Goal: Transaction & Acquisition: Purchase product/service

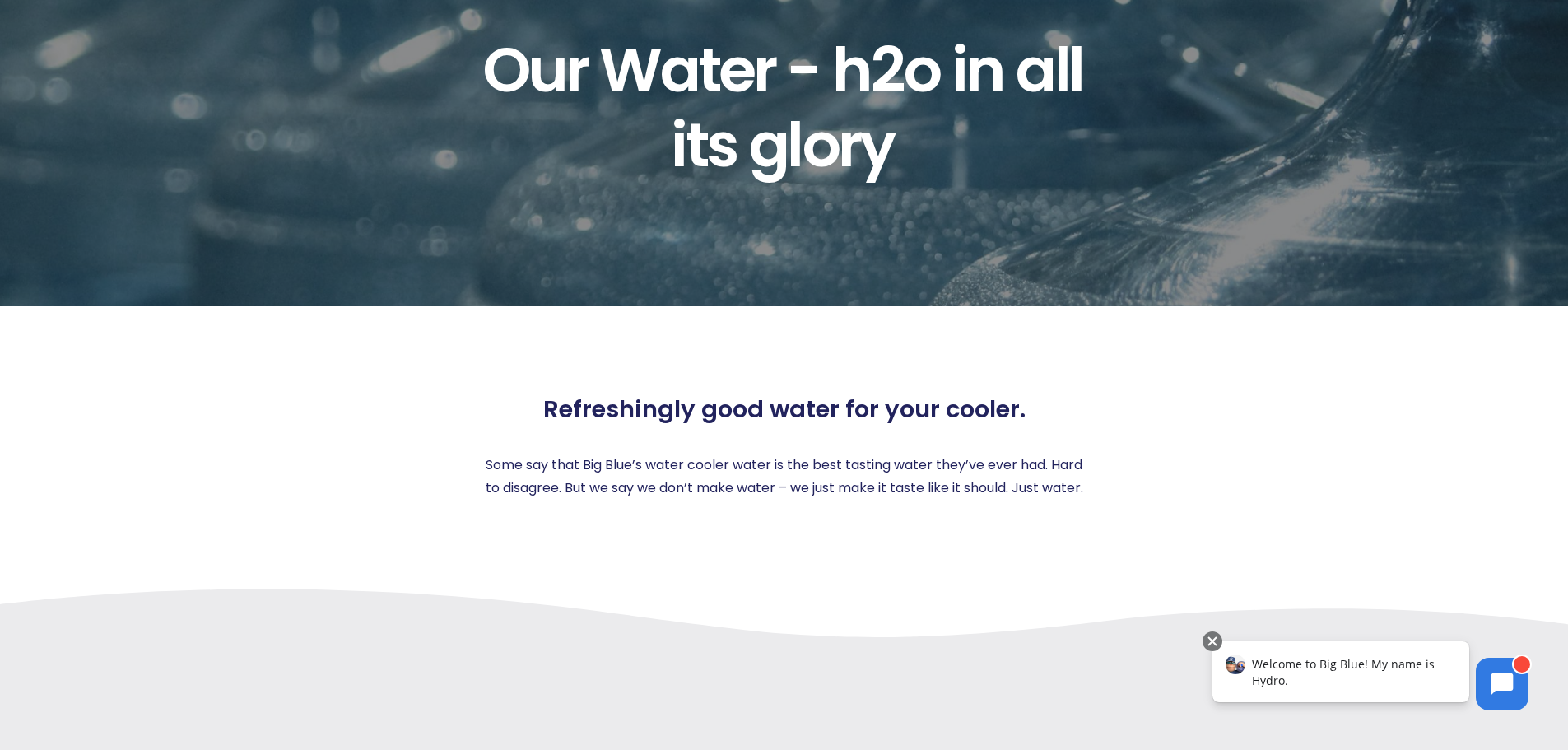
scroll to position [165, 0]
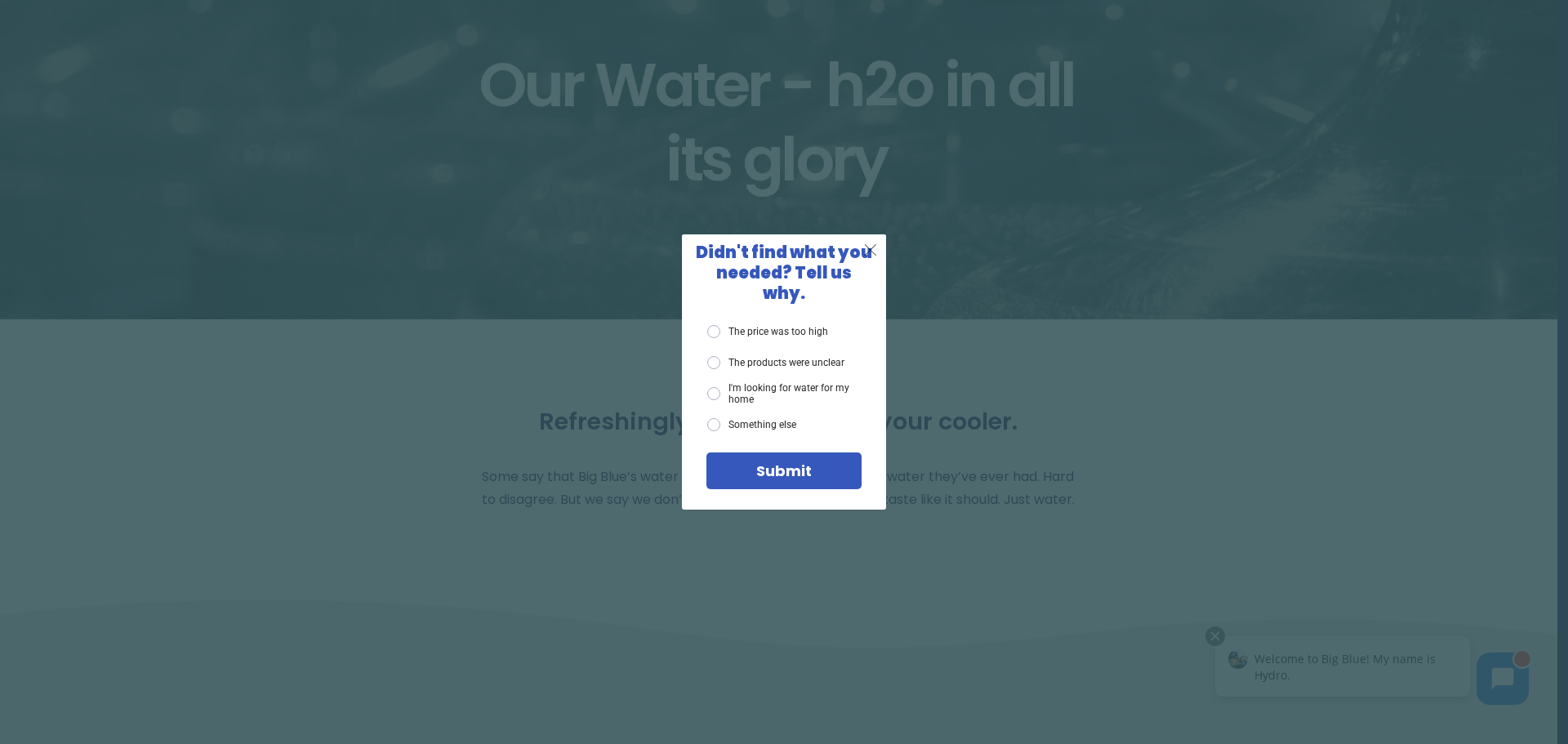
click at [871, 260] on span "X" at bounding box center [870, 249] width 15 height 21
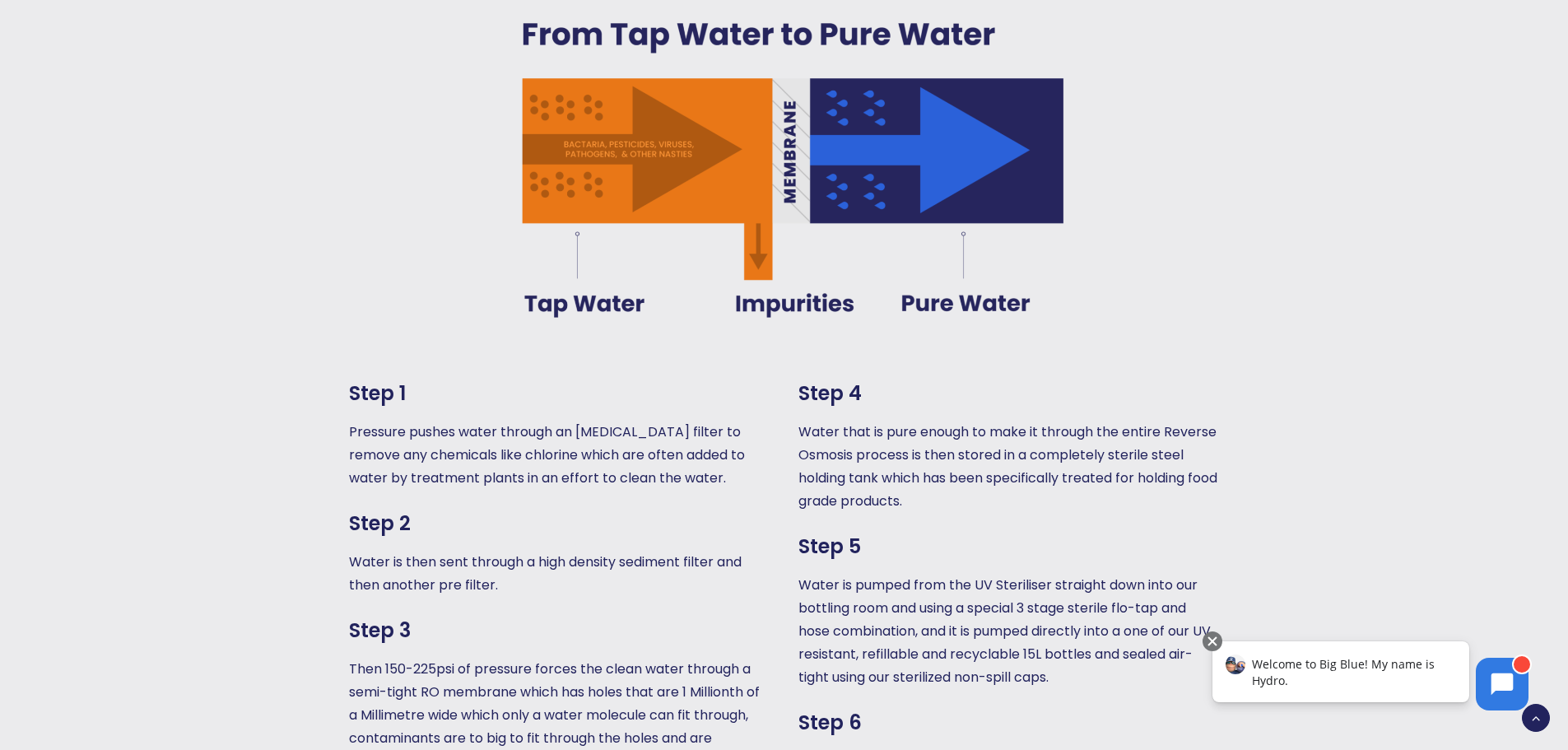
scroll to position [1071, 0]
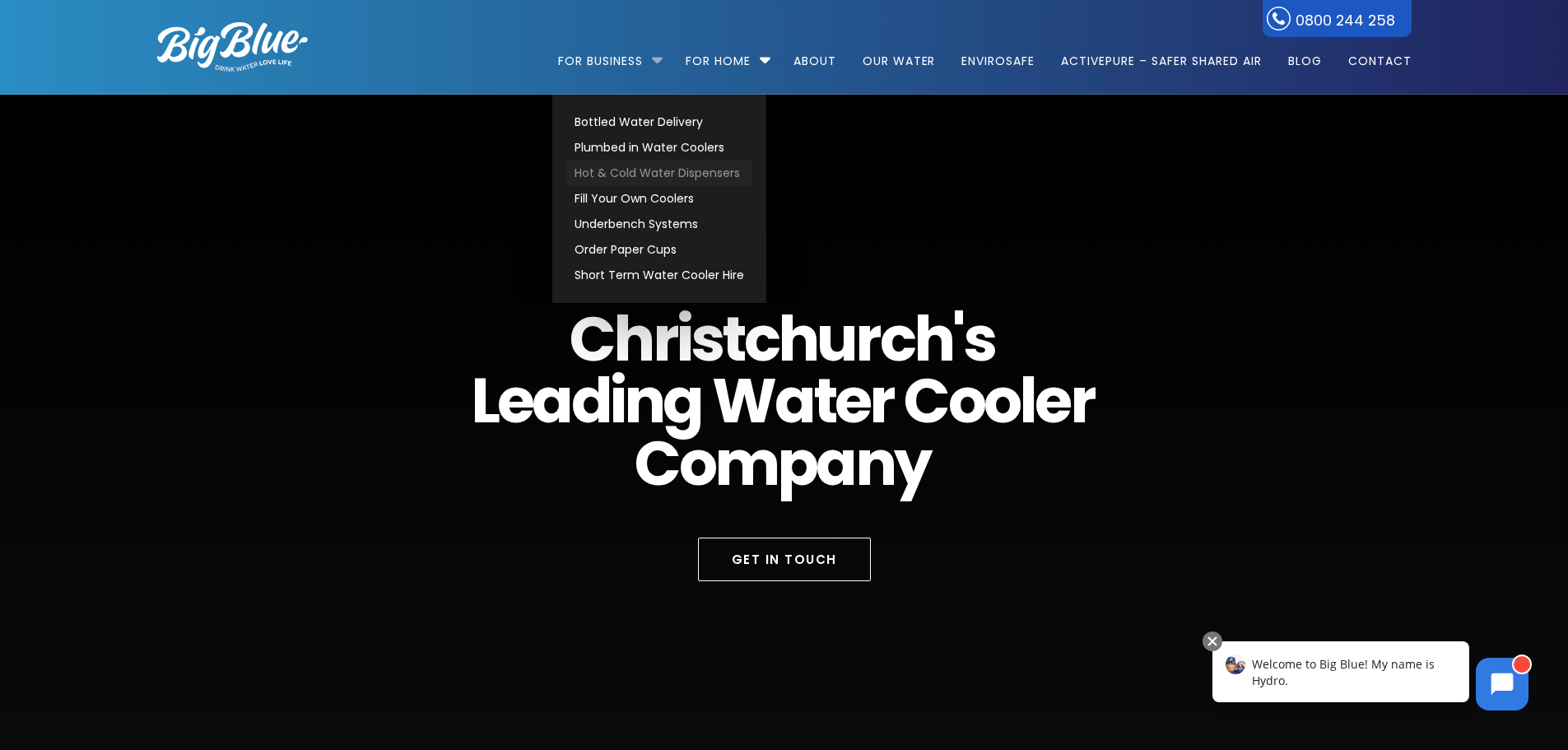
click at [679, 180] on link "Hot & Cold Water Dispensers" at bounding box center [659, 174] width 184 height 26
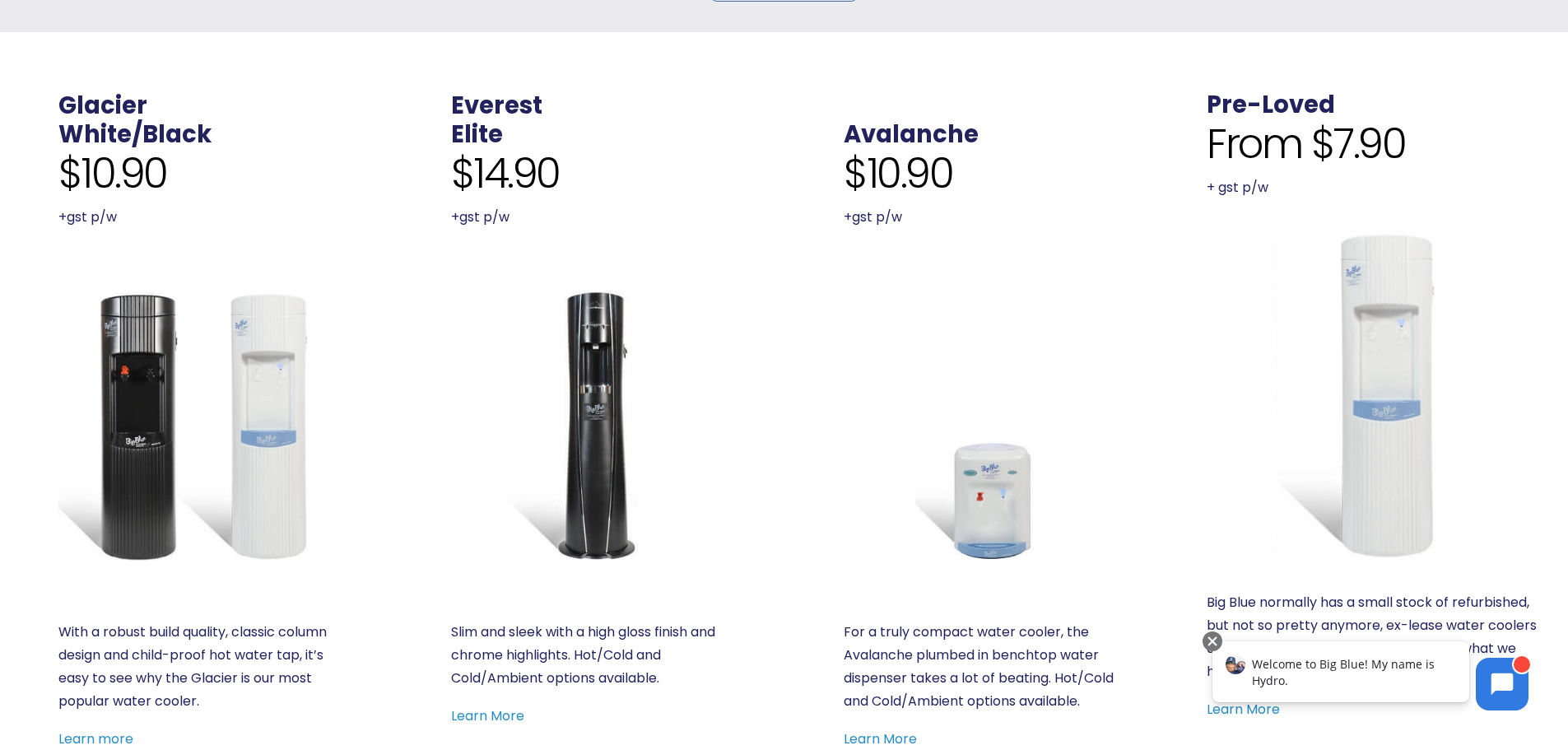
scroll to position [659, 0]
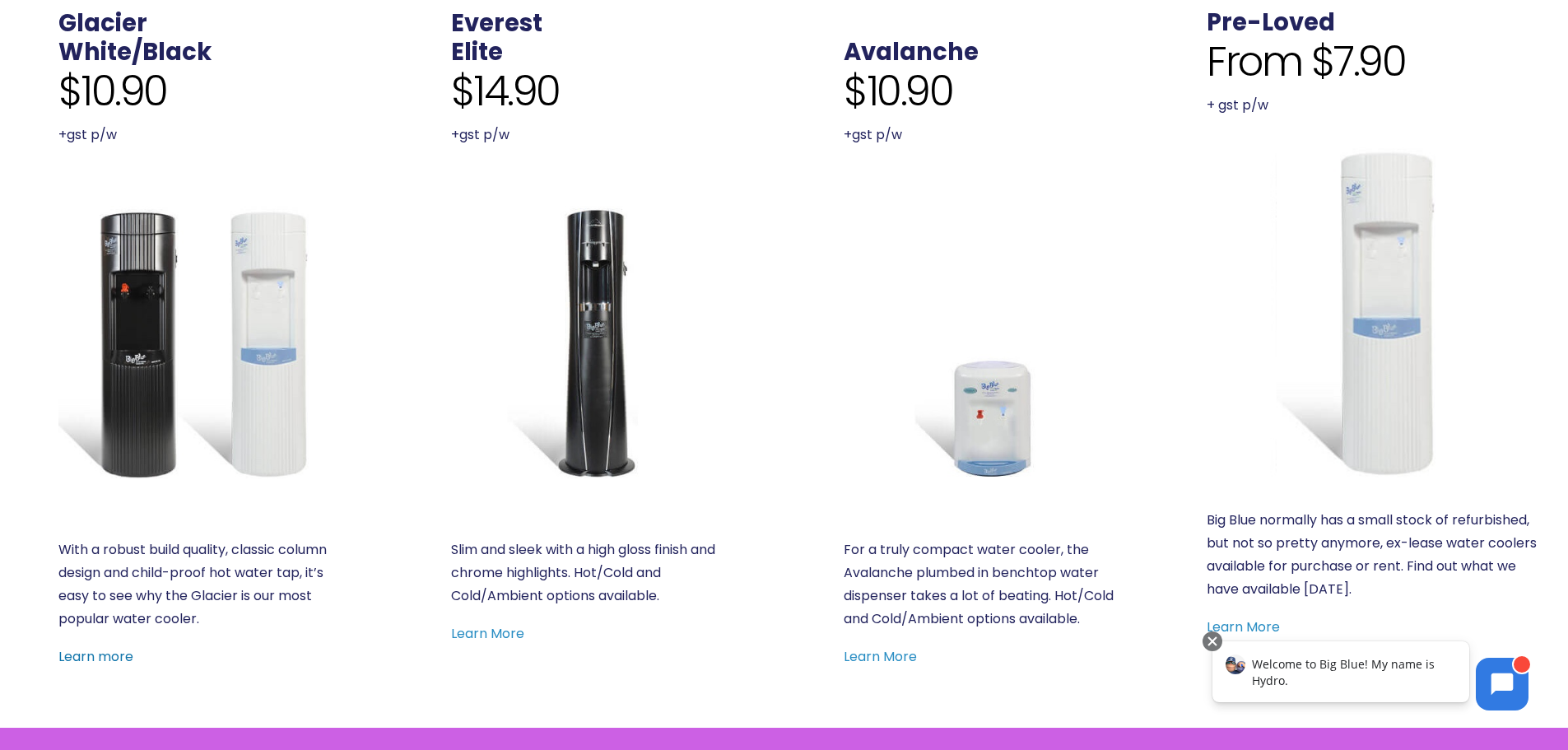
click at [106, 655] on link "Learn more" at bounding box center [95, 656] width 75 height 19
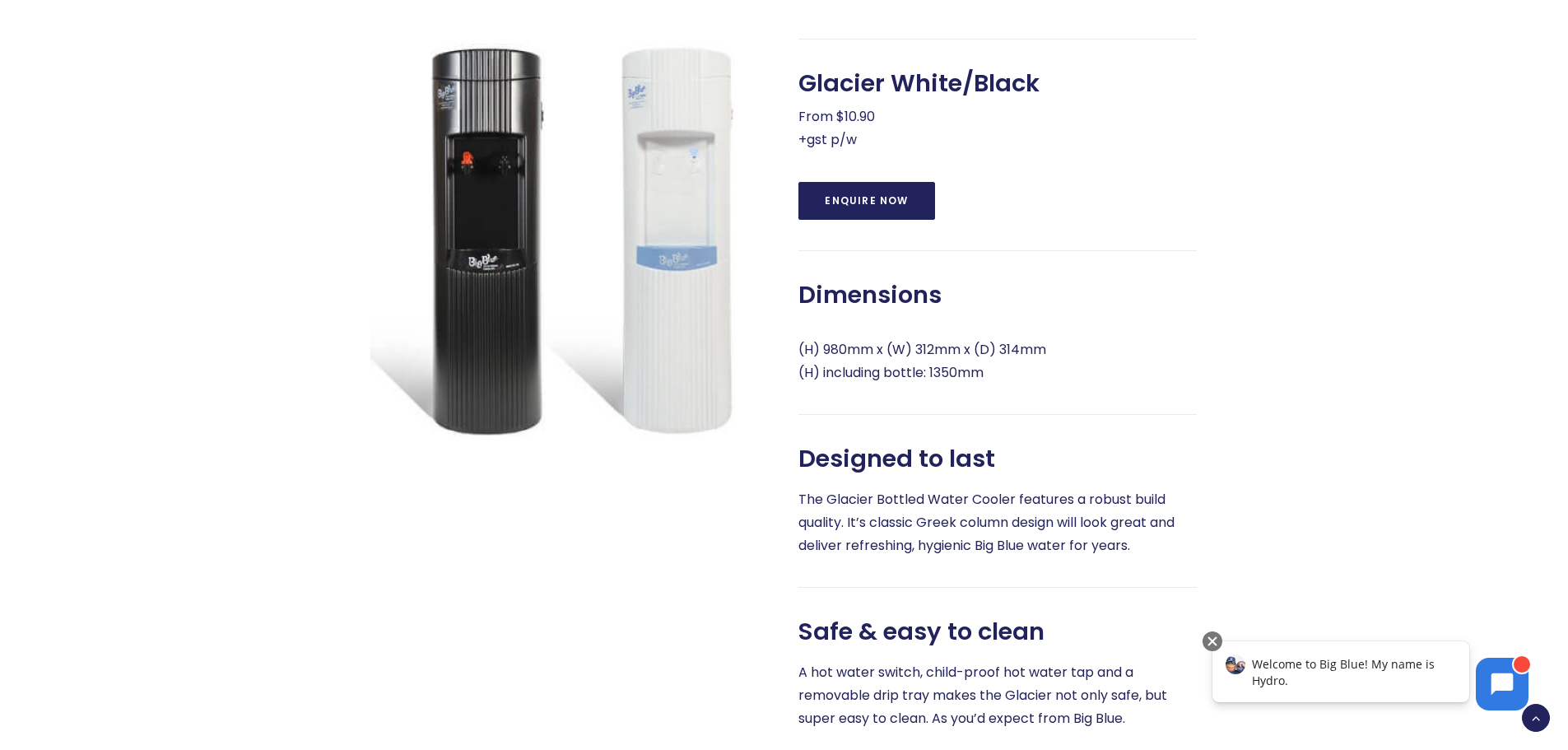
scroll to position [824, 0]
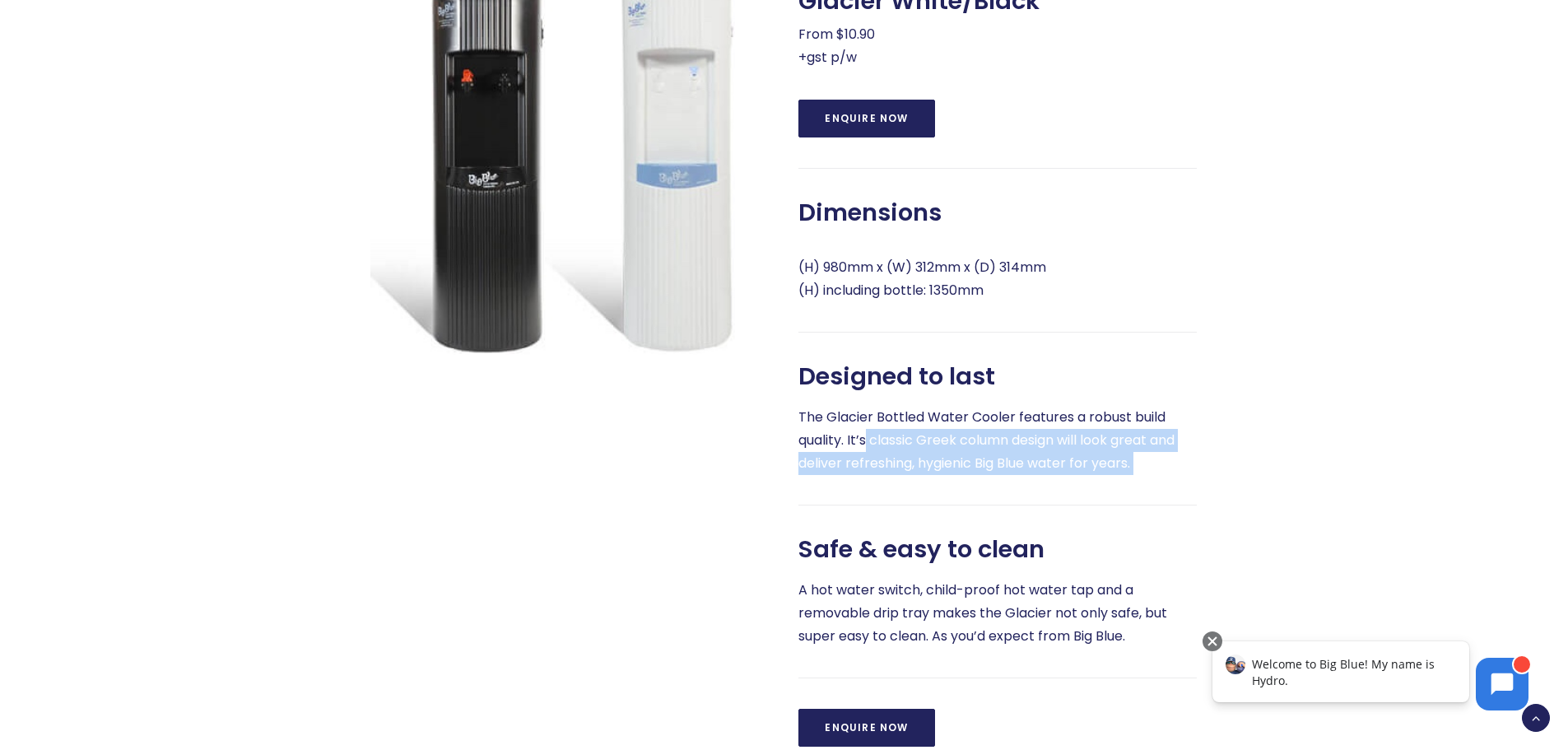
drag, startPoint x: 868, startPoint y: 466, endPoint x: 883, endPoint y: 555, distance: 90.3
click at [883, 555] on div "Glacier White/Black From $10.90 +gst p/w Enquire Now Dimensions (H) 980mm x (W)…" at bounding box center [997, 351] width 399 height 791
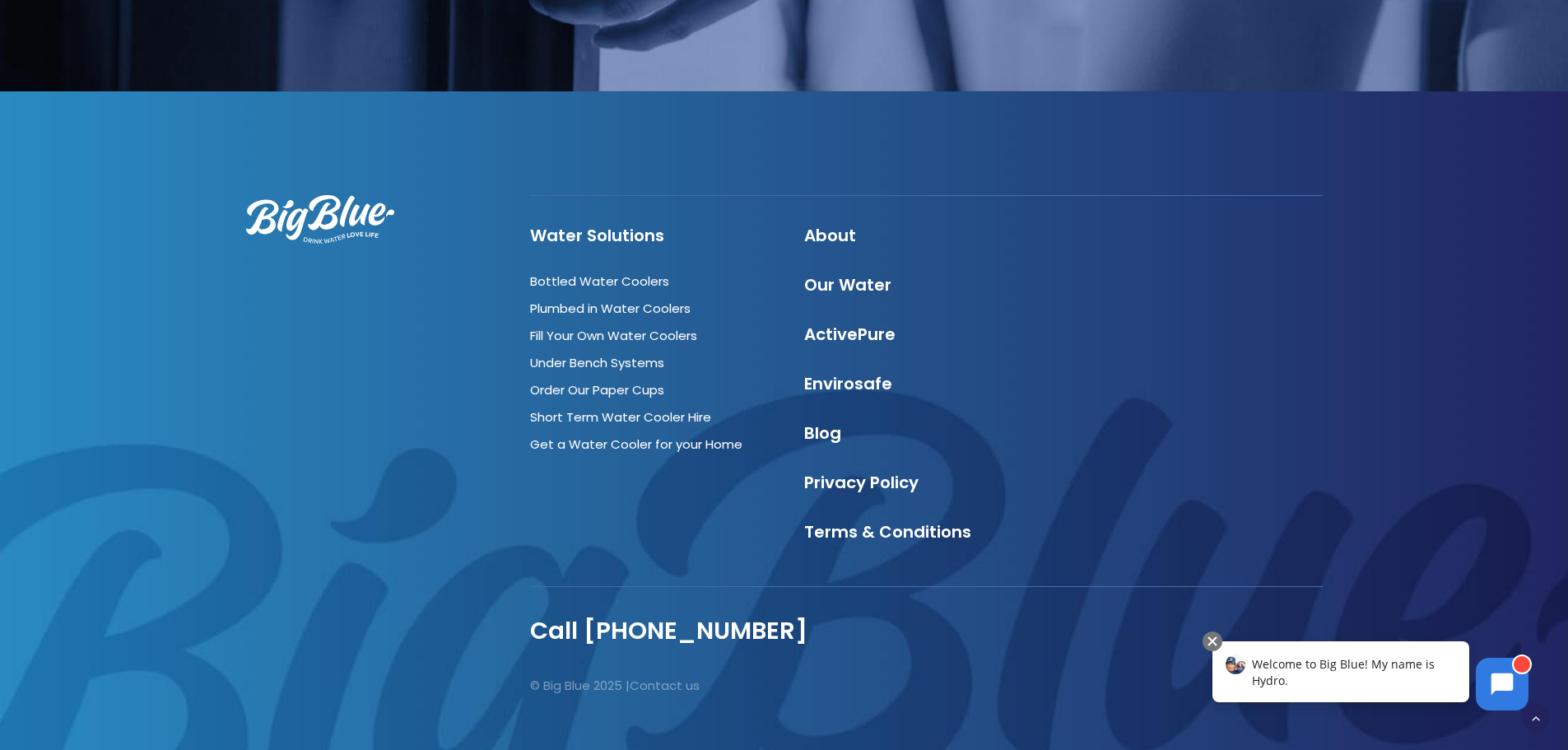
scroll to position [2224, 0]
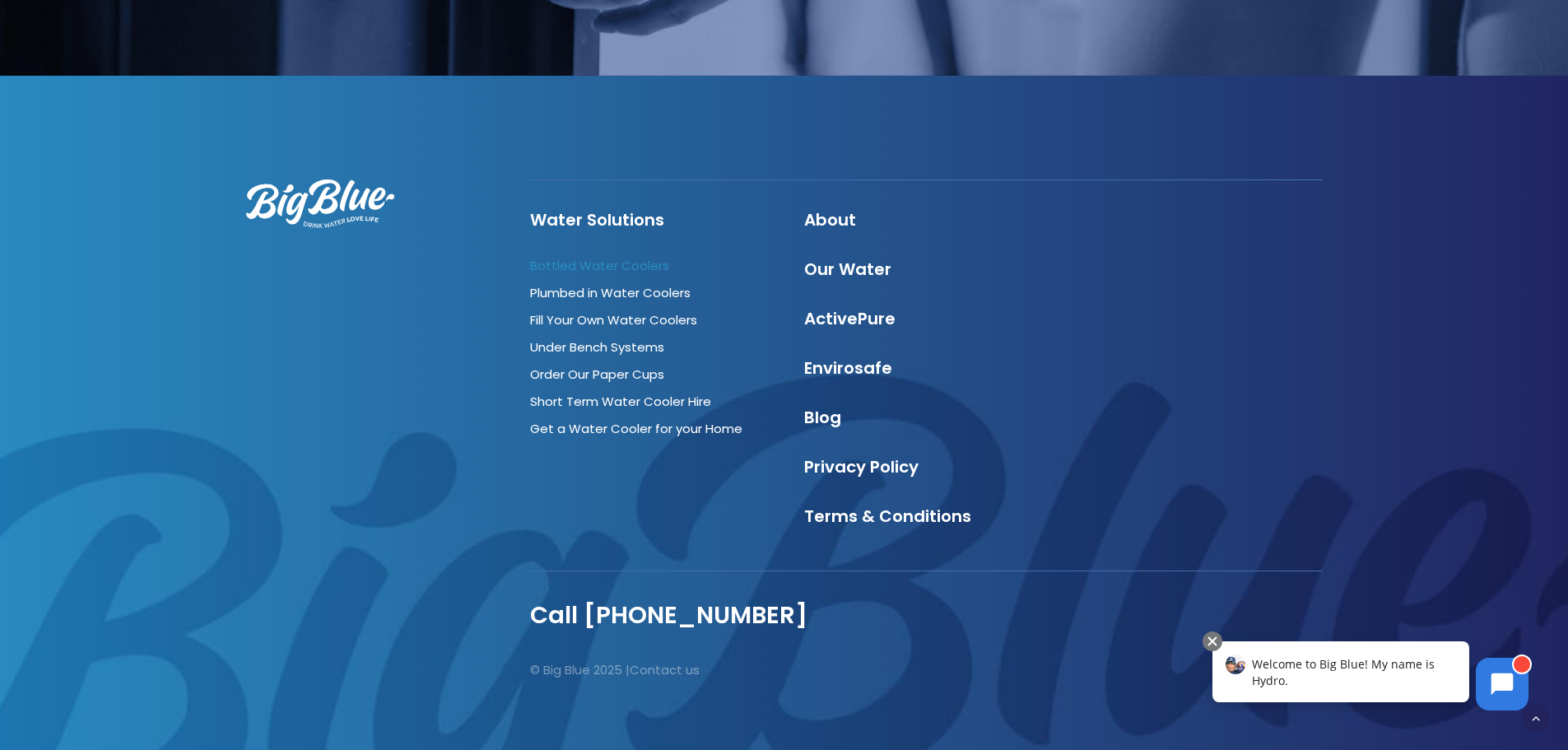
click at [640, 274] on link "Bottled Water Coolers" at bounding box center [599, 265] width 139 height 17
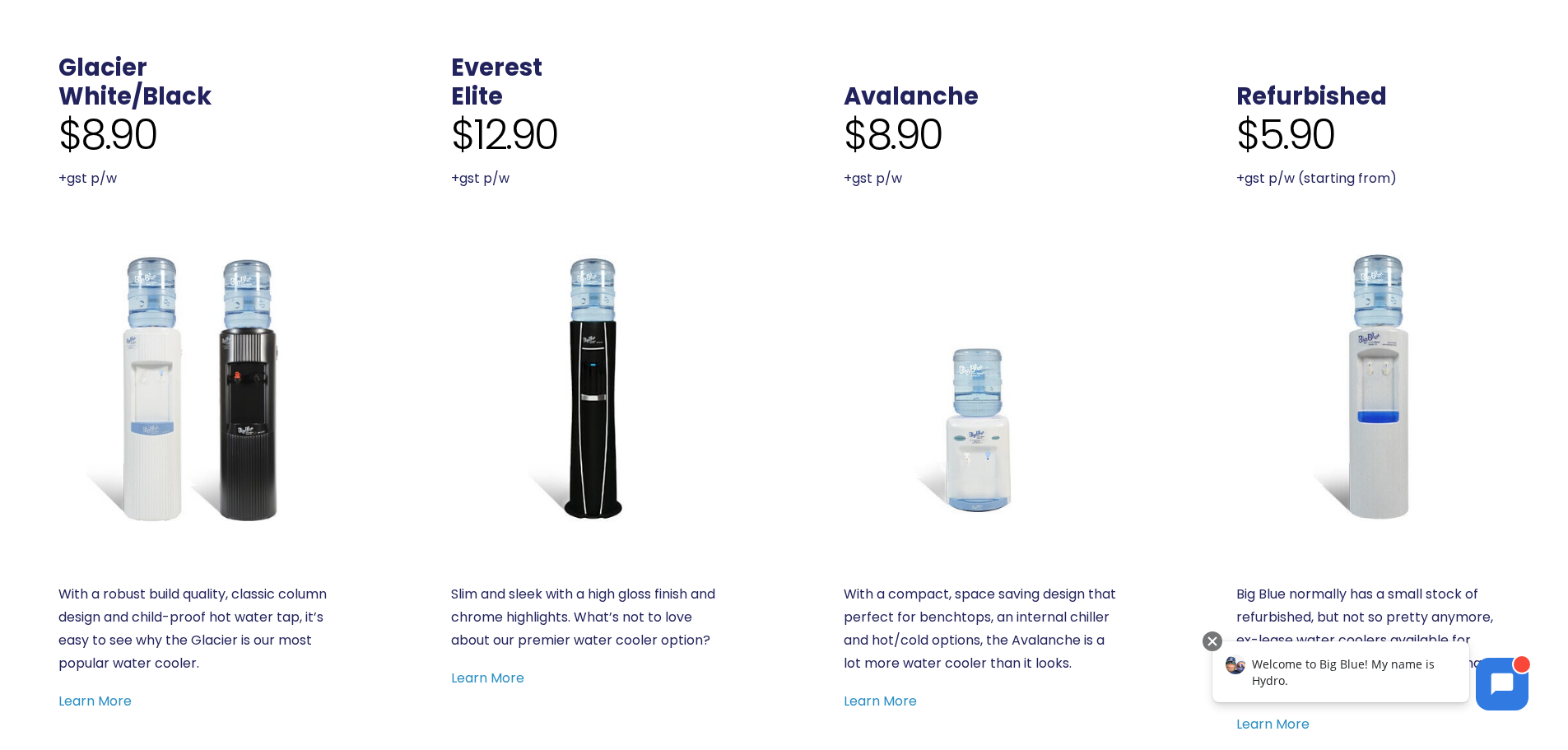
scroll to position [741, 0]
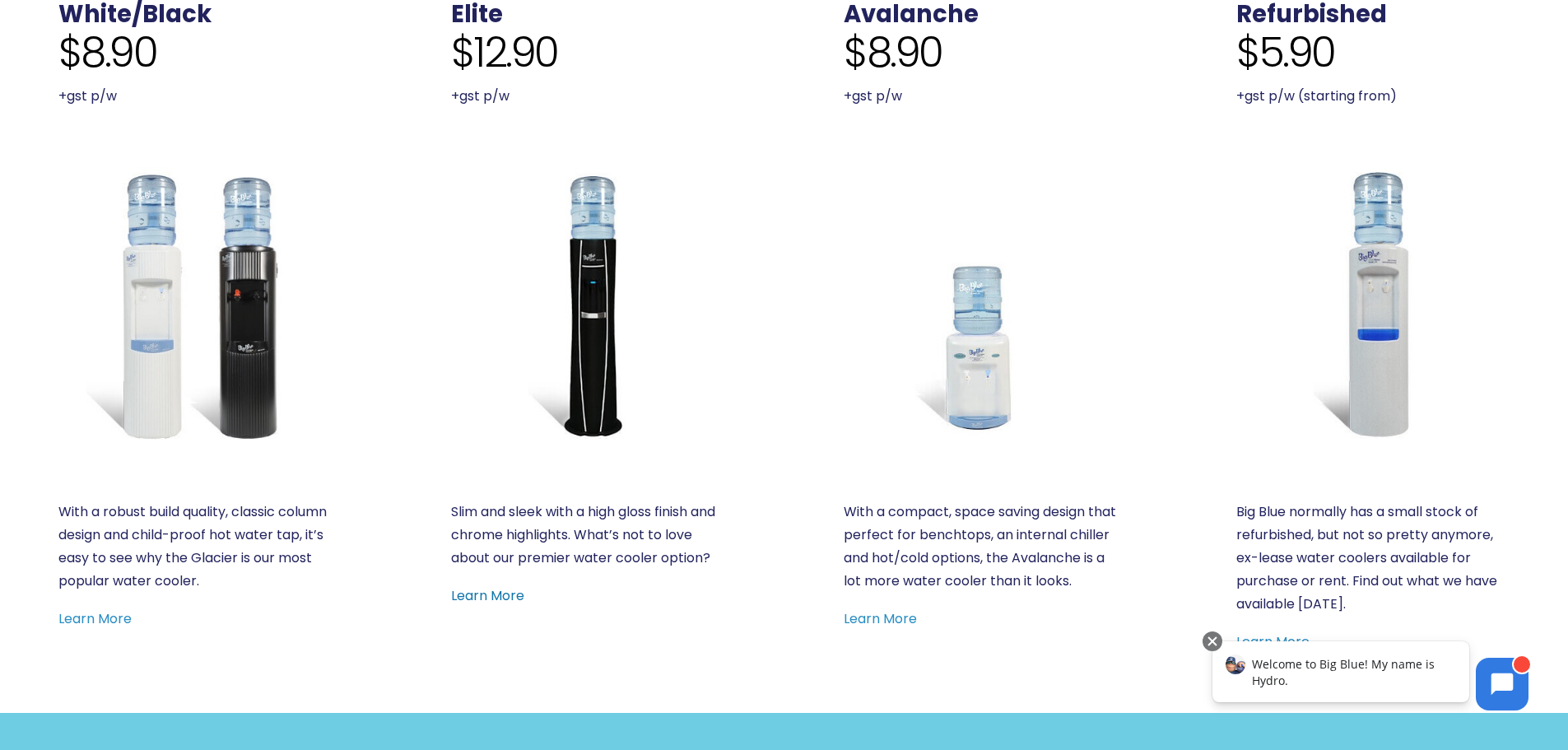
click at [513, 594] on link "Learn More" at bounding box center [487, 595] width 73 height 19
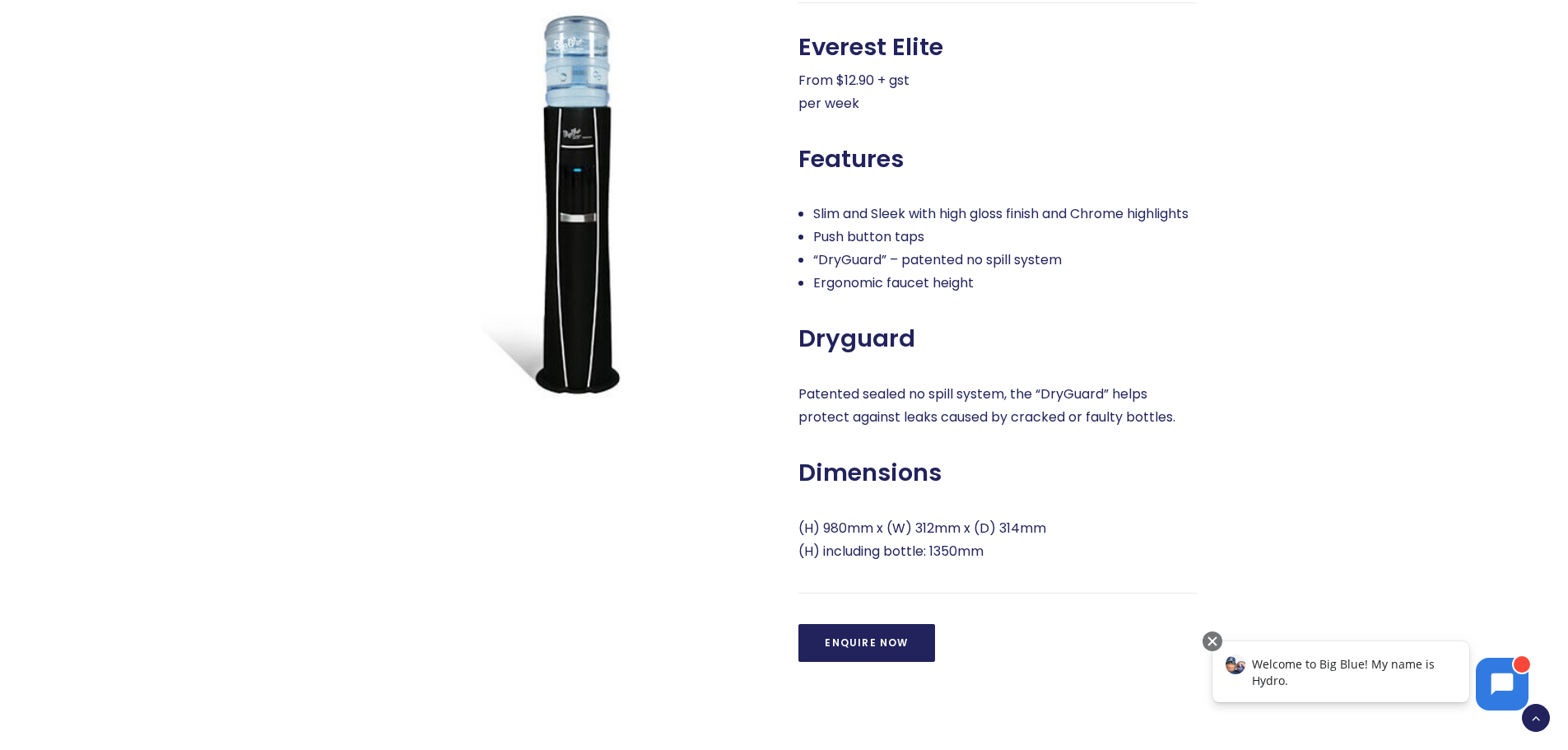
scroll to position [1061, 0]
